Goal: Task Accomplishment & Management: Use online tool/utility

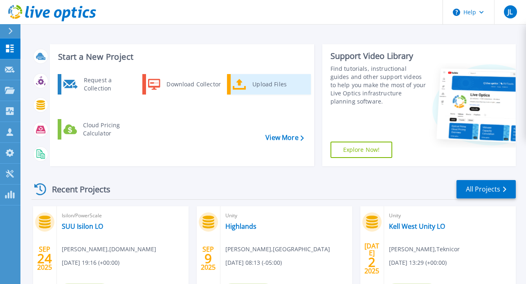
click at [262, 83] on div "Upload Files" at bounding box center [278, 84] width 61 height 16
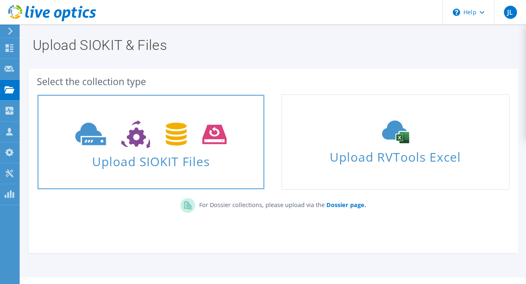
click at [153, 162] on span "Upload SIOKIT Files" at bounding box center [151, 159] width 227 height 18
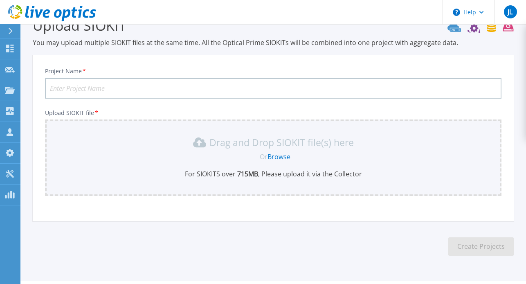
scroll to position [42, 0]
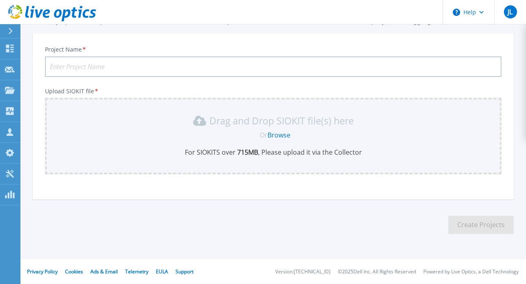
click at [112, 64] on input "Project Name *" at bounding box center [273, 66] width 456 height 20
type input "BRM BCA"
click at [280, 135] on link "Browse" at bounding box center [278, 134] width 23 height 9
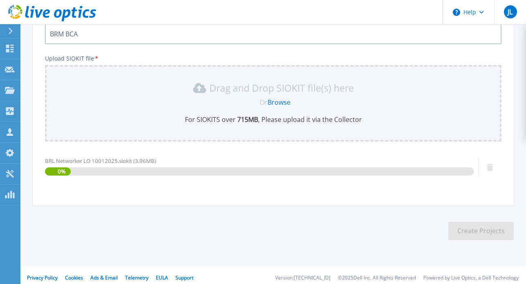
scroll to position [81, 0]
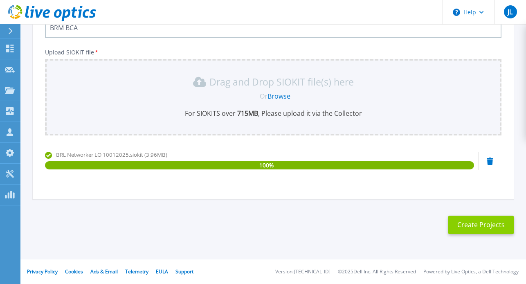
click at [480, 221] on button "Create Projects" at bounding box center [480, 225] width 65 height 18
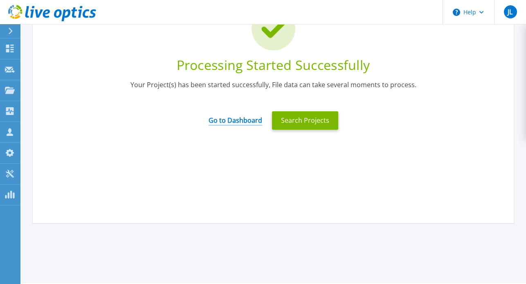
click at [233, 121] on link "Go to Dashboard" at bounding box center [236, 118] width 54 height 16
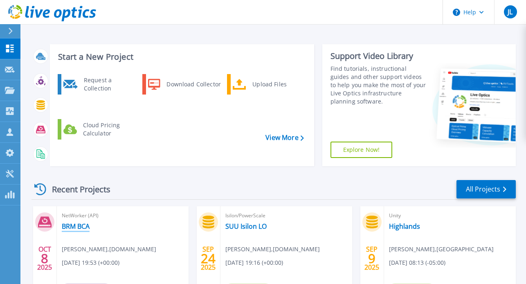
click at [71, 222] on link "BRM BCA" at bounding box center [76, 226] width 28 height 8
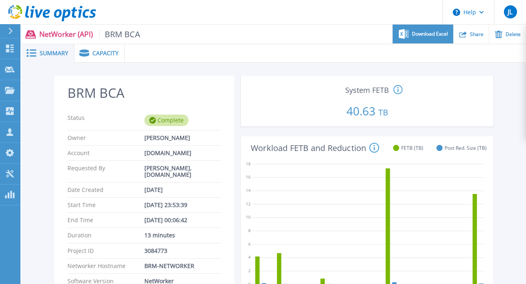
click at [428, 35] on span "Download Excel" at bounding box center [430, 33] width 36 height 5
click at [31, 49] on icon at bounding box center [32, 53] width 10 height 8
click at [107, 54] on span "Capacity" at bounding box center [105, 53] width 26 height 6
